Goal: Transaction & Acquisition: Purchase product/service

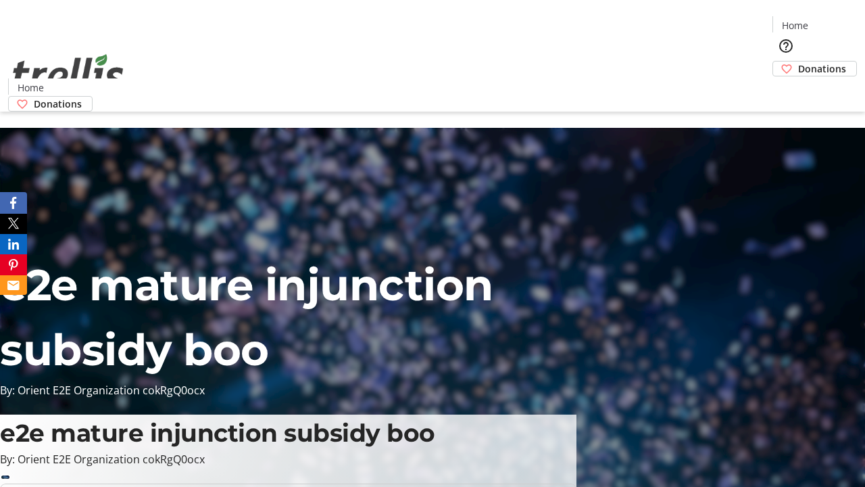
click at [799, 62] on span "Donations" at bounding box center [823, 69] width 48 height 14
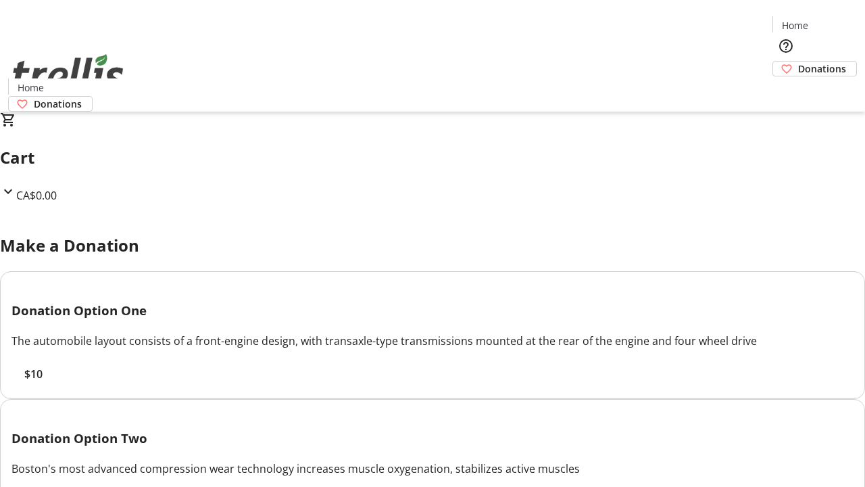
click at [43, 382] on span "$10" at bounding box center [33, 374] width 18 height 16
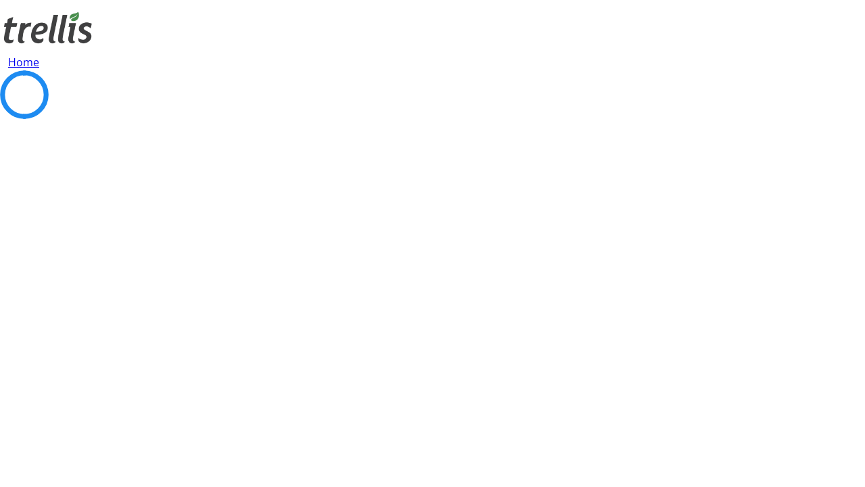
select select "CA"
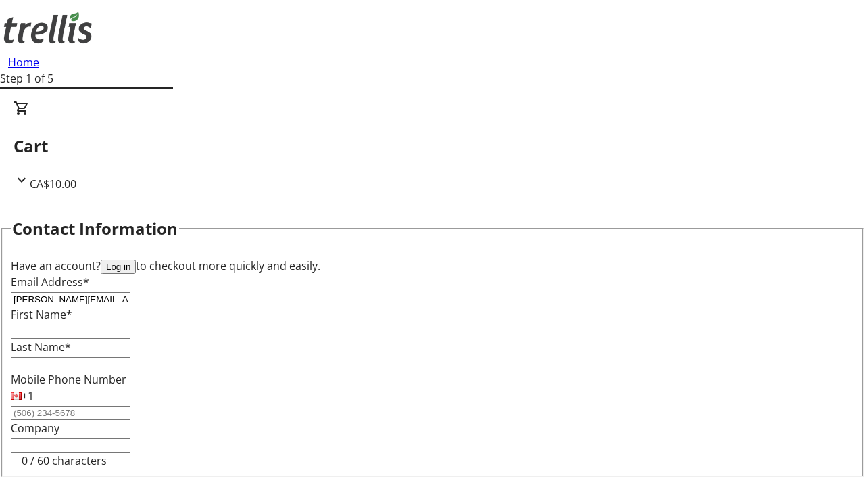
type input "[PERSON_NAME][EMAIL_ADDRESS][DOMAIN_NAME]"
type input "[PERSON_NAME]"
type input "[STREET_ADDRESS][PERSON_NAME]"
type input "Kelowna"
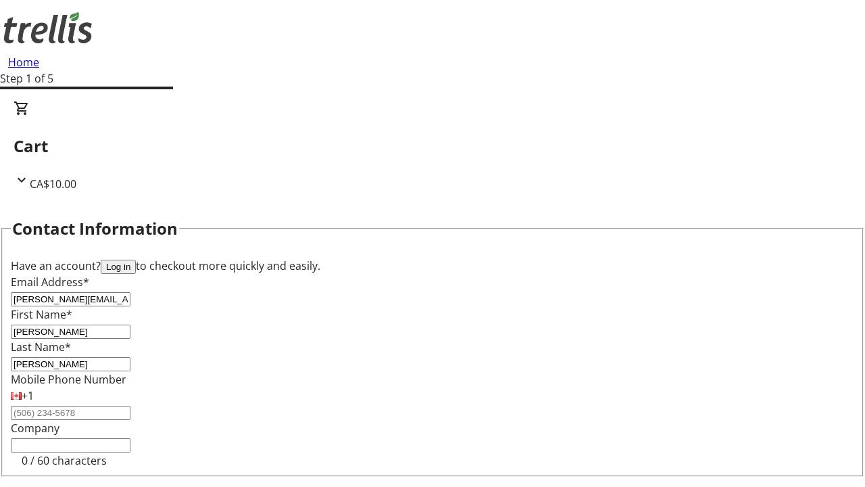
scroll to position [119, 0]
